Goal: Navigation & Orientation: Find specific page/section

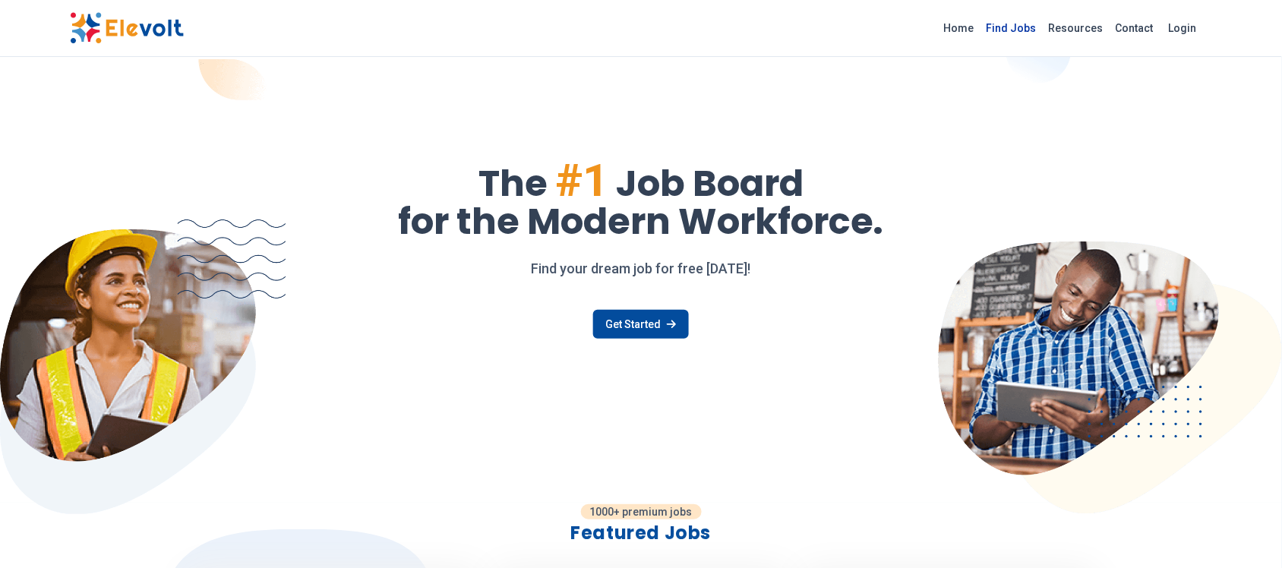
click at [1022, 28] on link "Find Jobs" at bounding box center [1011, 28] width 62 height 24
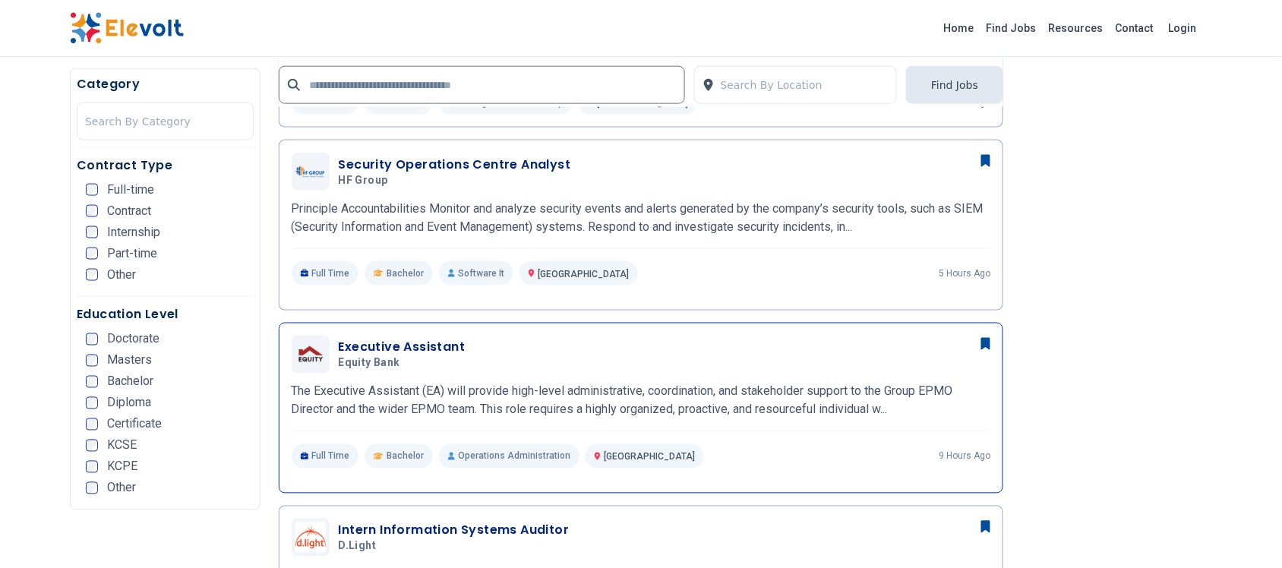
scroll to position [664, 0]
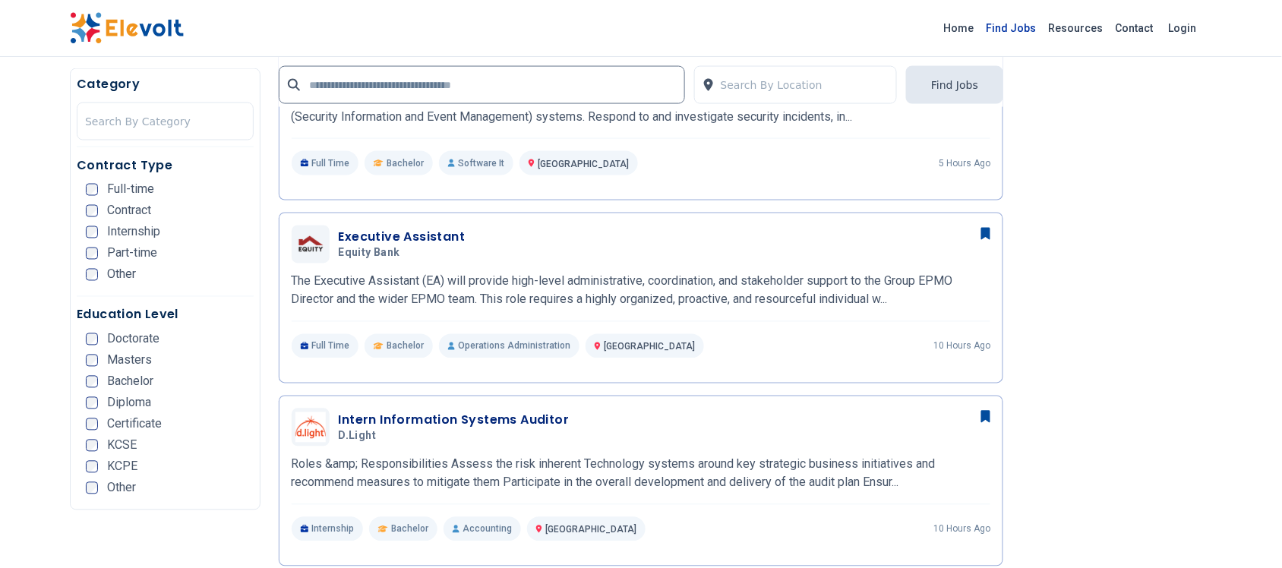
click at [1034, 27] on link "Find Jobs" at bounding box center [1011, 28] width 62 height 24
